Goal: Check status: Check status

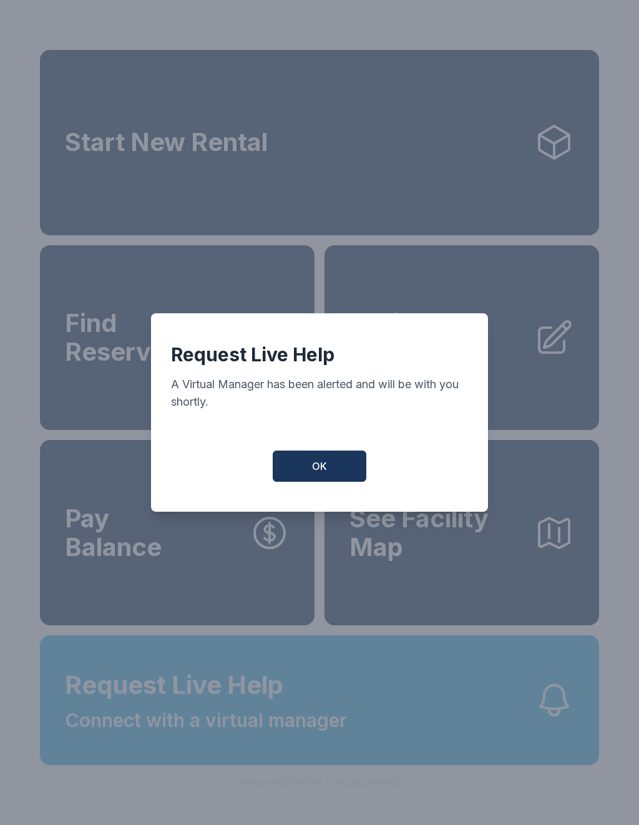
click at [334, 472] on button "OK" at bounding box center [320, 465] width 94 height 31
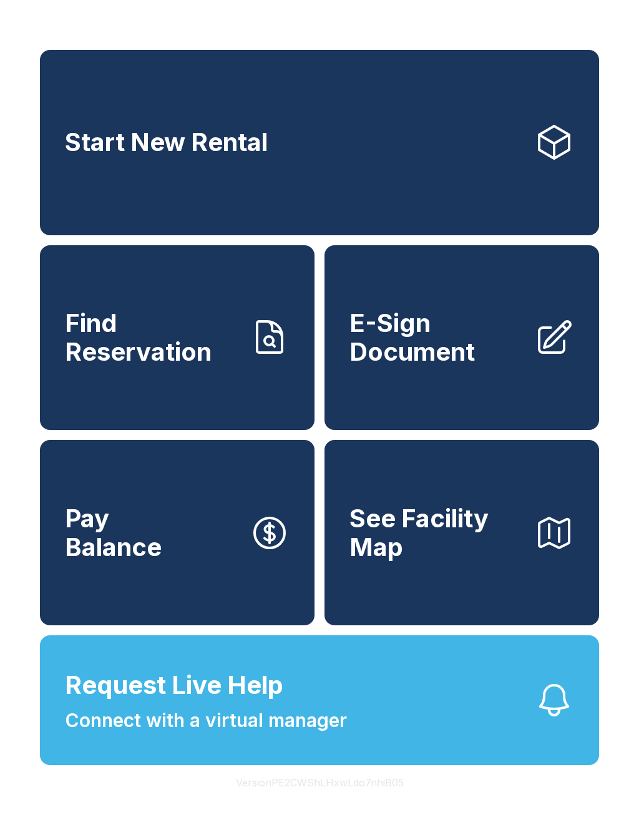
click at [188, 339] on span "Find Reservation" at bounding box center [152, 337] width 175 height 57
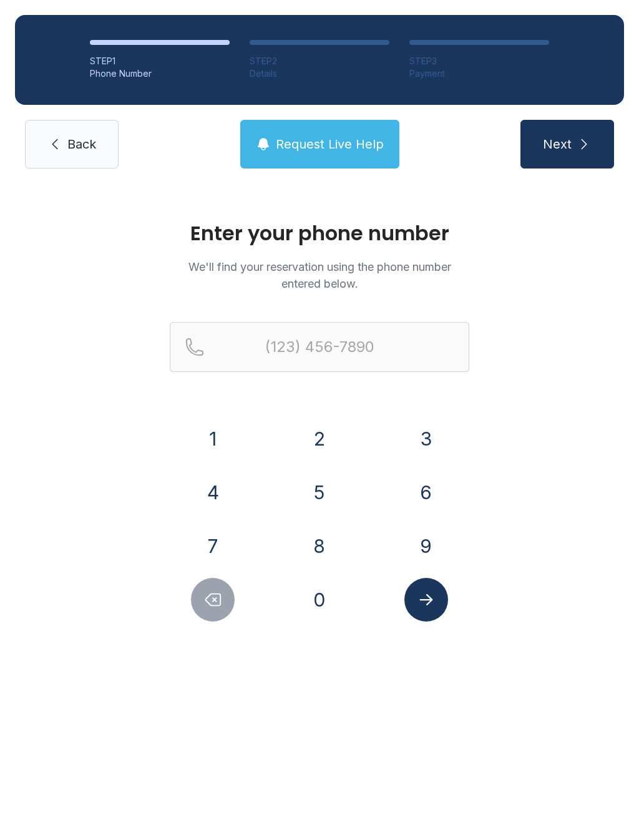
click at [231, 541] on button "7" at bounding box center [213, 546] width 44 height 44
click at [321, 440] on button "2" at bounding box center [320, 439] width 44 height 44
click at [321, 600] on button "0" at bounding box center [320, 600] width 44 height 44
click at [426, 532] on button "9" at bounding box center [426, 546] width 44 height 44
click at [439, 420] on button "3" at bounding box center [426, 439] width 44 height 44
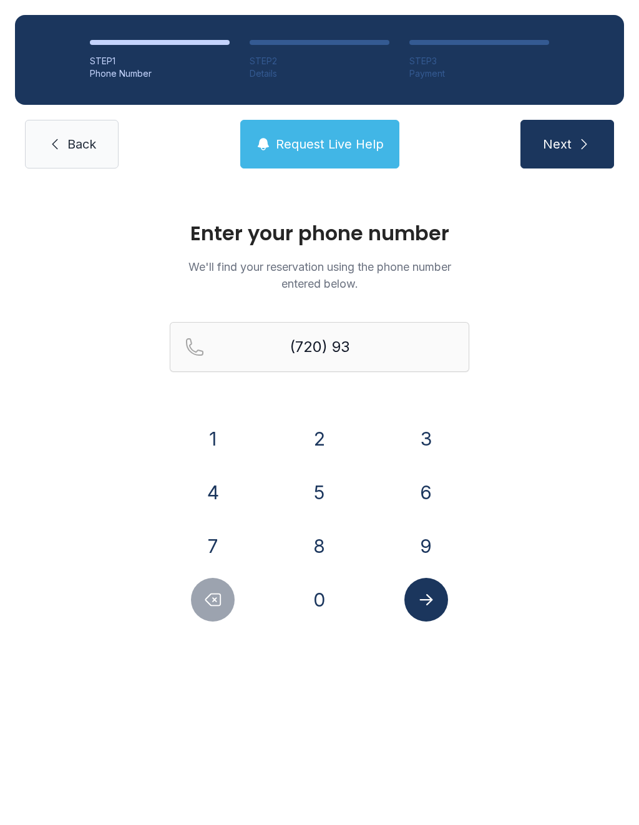
click at [221, 531] on button "7" at bounding box center [213, 546] width 44 height 44
click at [314, 480] on button "5" at bounding box center [320, 492] width 44 height 44
click at [319, 596] on button "0" at bounding box center [320, 600] width 44 height 44
click at [319, 544] on button "8" at bounding box center [320, 546] width 44 height 44
click at [429, 530] on button "9" at bounding box center [426, 546] width 44 height 44
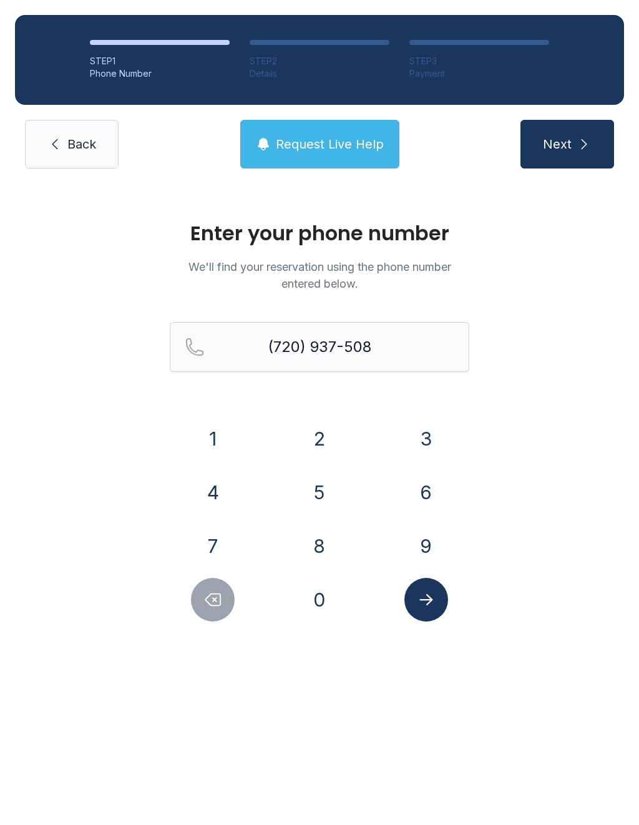
type input "[PHONE_NUMBER]"
click at [420, 591] on icon "Submit lookup form" at bounding box center [426, 599] width 19 height 19
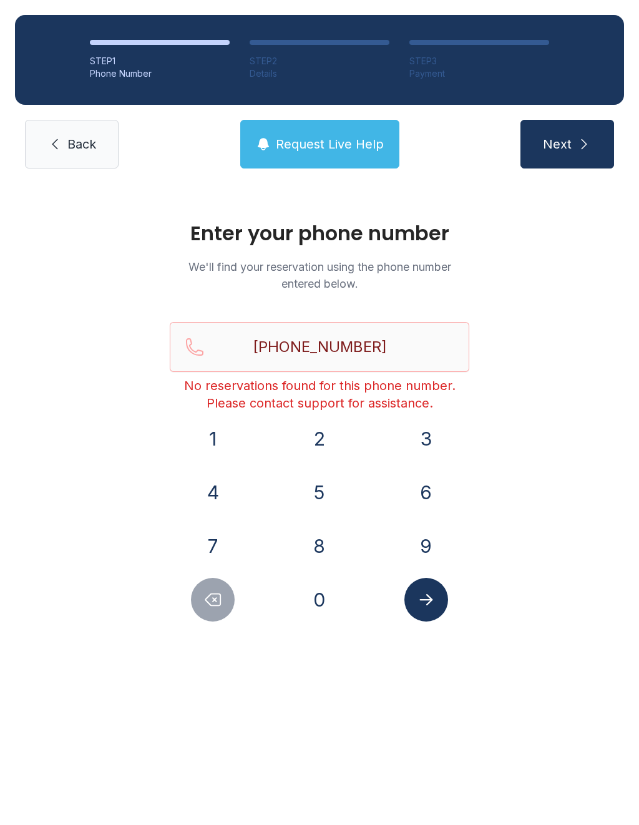
click at [332, 153] on button "Request Live Help" at bounding box center [319, 144] width 159 height 49
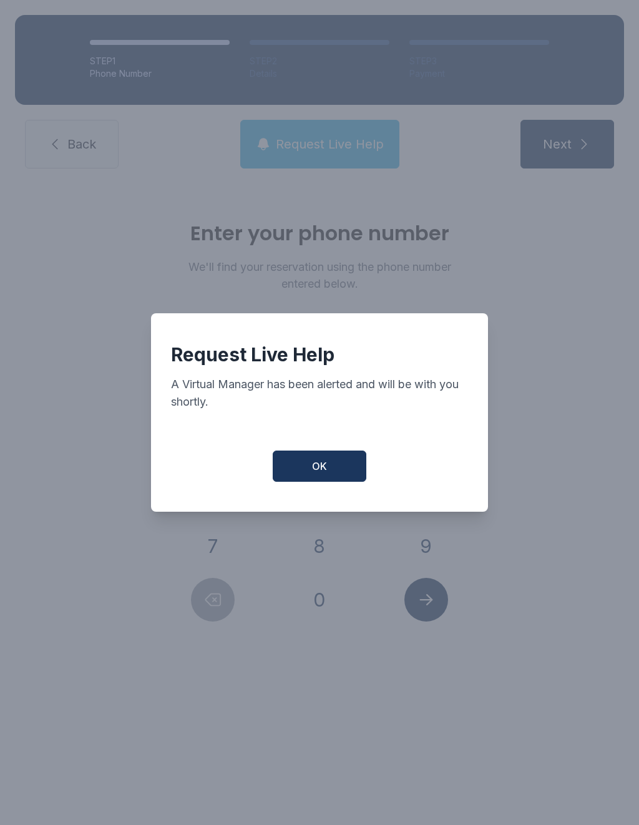
click at [339, 470] on button "OK" at bounding box center [320, 465] width 94 height 31
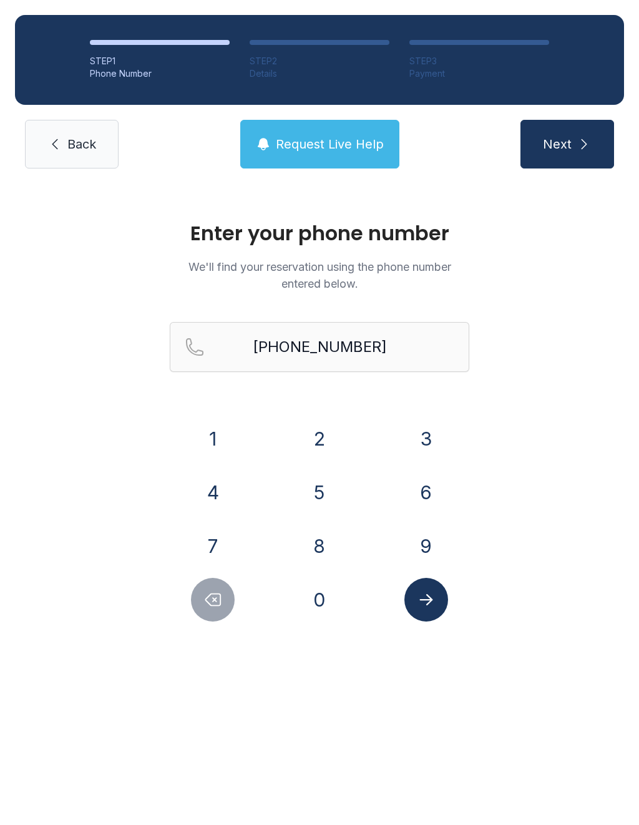
click at [570, 138] on span "Next" at bounding box center [557, 143] width 29 height 17
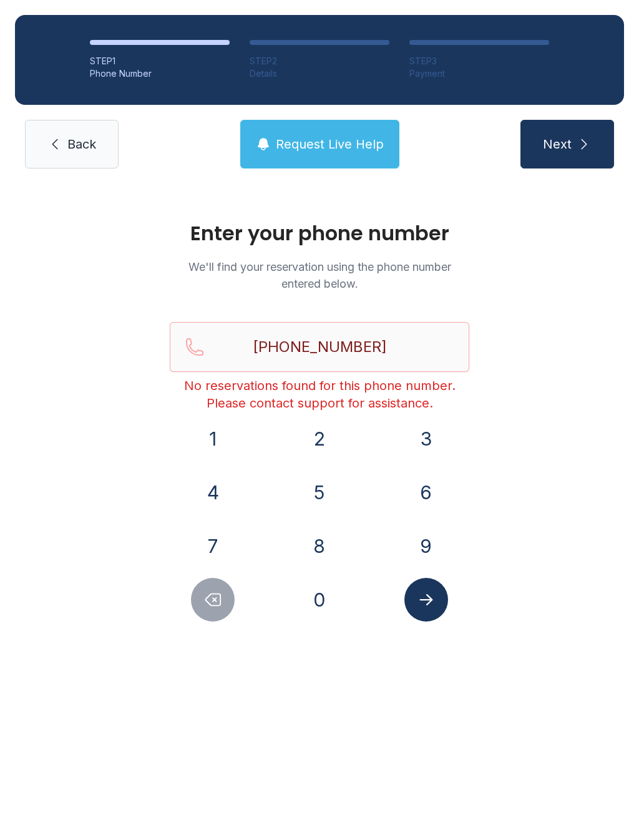
click at [81, 137] on span "Back" at bounding box center [81, 143] width 29 height 17
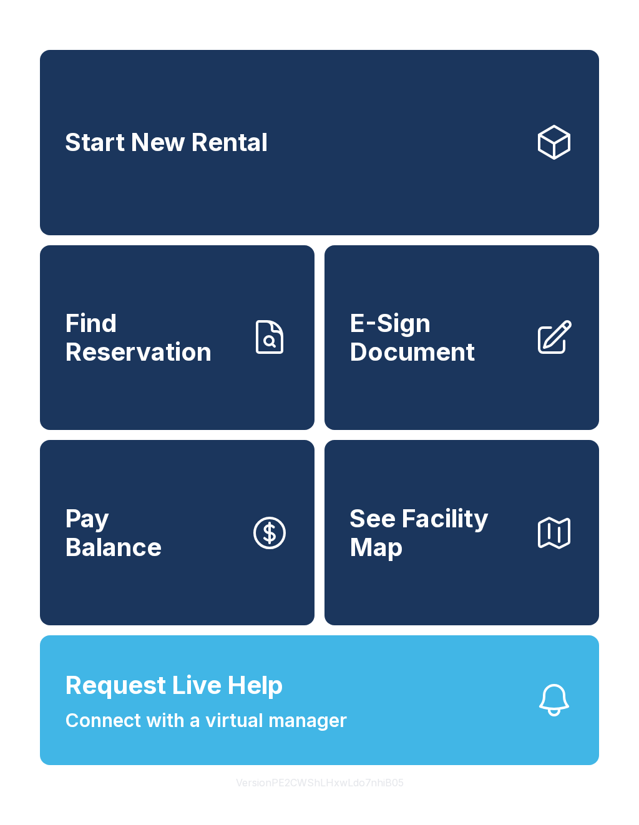
click at [324, 730] on span "Request Live Help Connect with a virtual manager" at bounding box center [206, 700] width 282 height 68
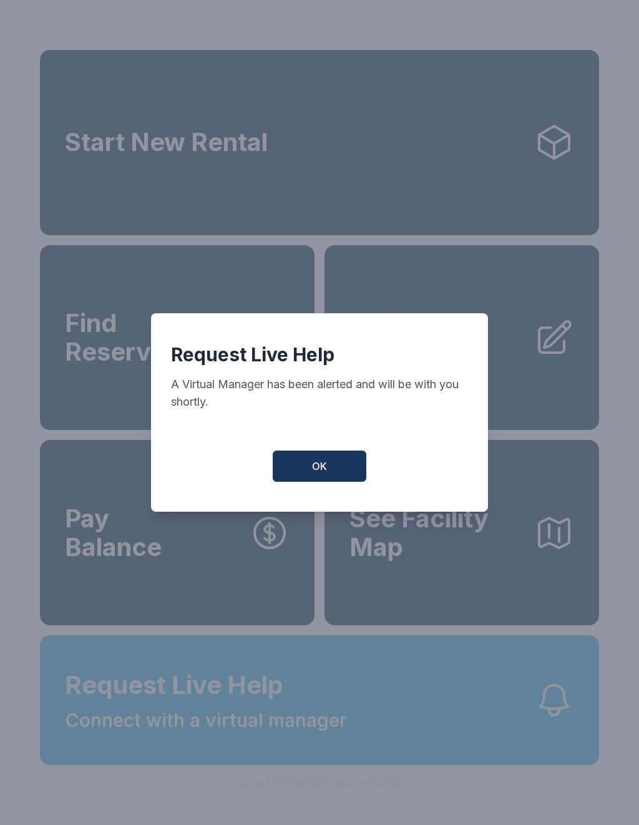
click at [332, 465] on button "OK" at bounding box center [320, 465] width 94 height 31
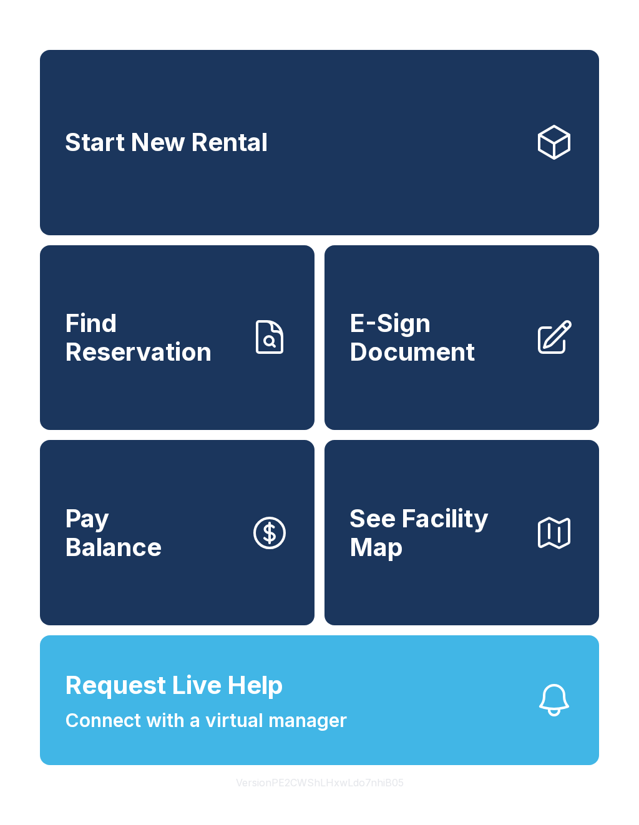
click at [263, 704] on span "Request Live Help" at bounding box center [174, 684] width 218 height 37
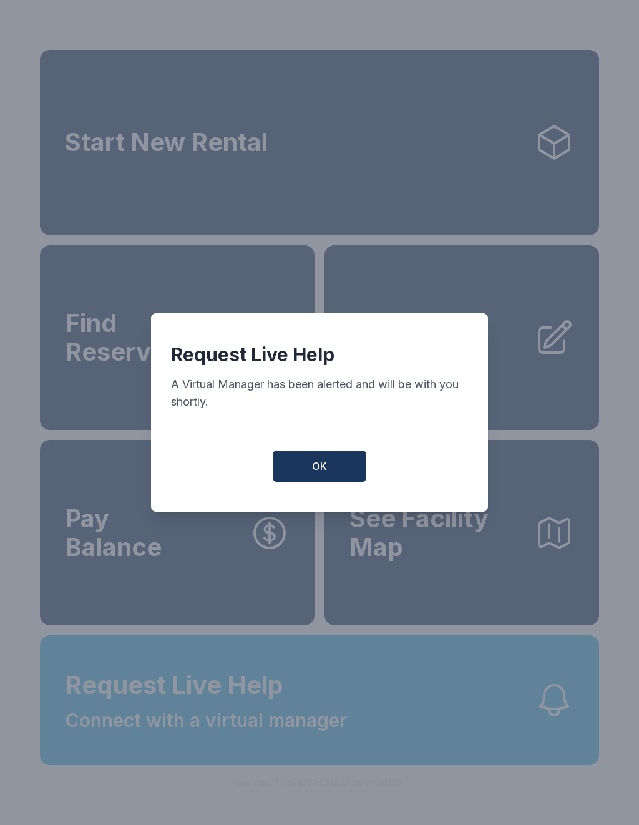
click at [322, 473] on span "OK" at bounding box center [319, 465] width 15 height 15
